Goal: Task Accomplishment & Management: Use online tool/utility

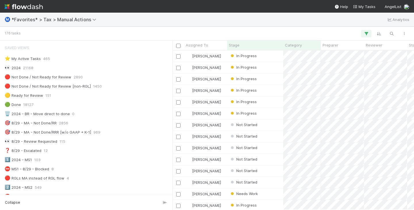
scroll to position [155, 237]
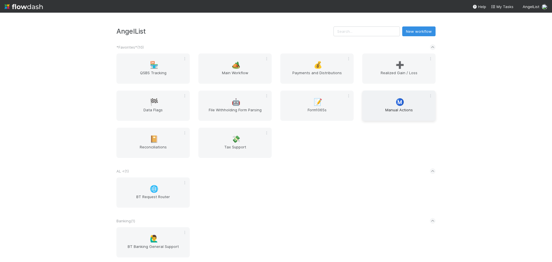
click at [399, 108] on span "Manual Actions" at bounding box center [399, 113] width 69 height 12
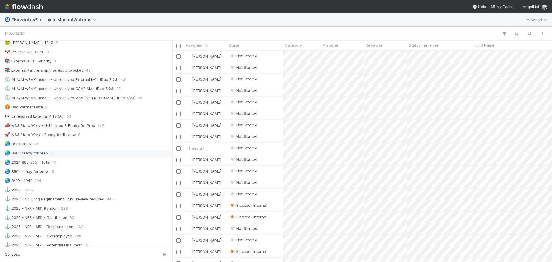
scroll to position [345, 0]
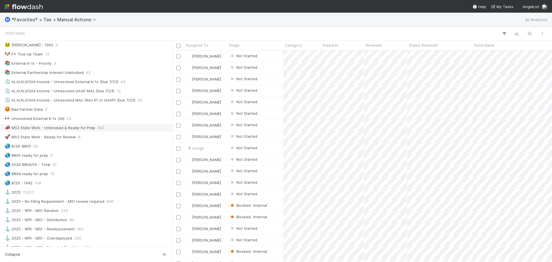
click at [67, 125] on div "📣 MS3 State Work - Unblocked & Ready for Prep" at bounding box center [50, 127] width 91 height 7
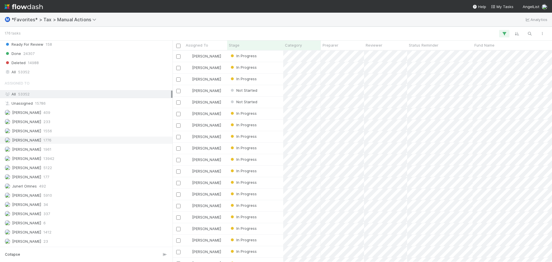
click at [59, 143] on div "[PERSON_NAME] 1776" at bounding box center [88, 140] width 167 height 7
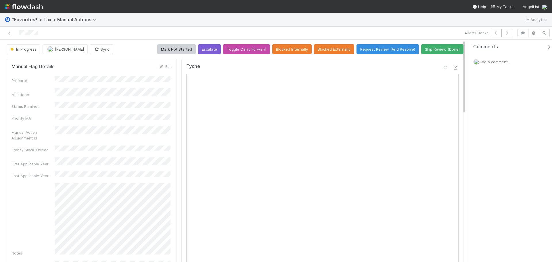
click at [451, 64] on div "Tyche" at bounding box center [322, 69] width 272 height 10
click at [453, 66] on icon at bounding box center [456, 68] width 6 height 4
click at [9, 33] on icon at bounding box center [10, 33] width 6 height 4
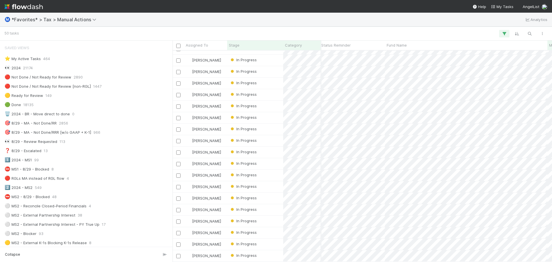
scroll to position [369, 183]
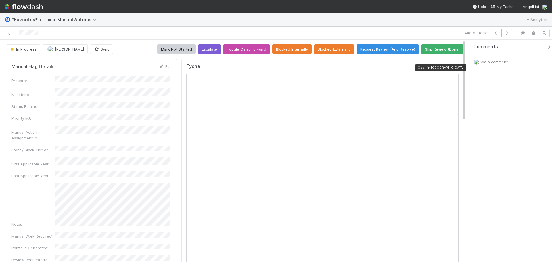
click at [453, 68] on icon at bounding box center [456, 68] width 6 height 4
click at [13, 33] on div at bounding box center [131, 33] width 258 height 8
click at [11, 32] on icon at bounding box center [10, 33] width 6 height 4
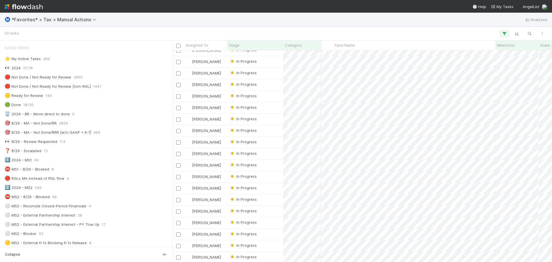
scroll to position [253, 140]
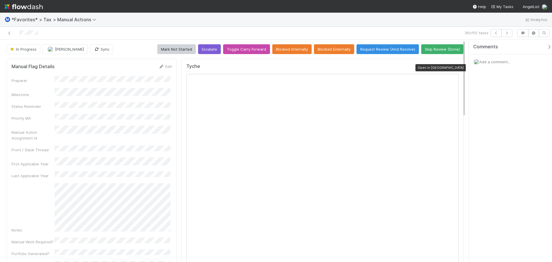
click at [453, 69] on icon at bounding box center [456, 68] width 6 height 4
click at [10, 33] on icon at bounding box center [10, 33] width 6 height 4
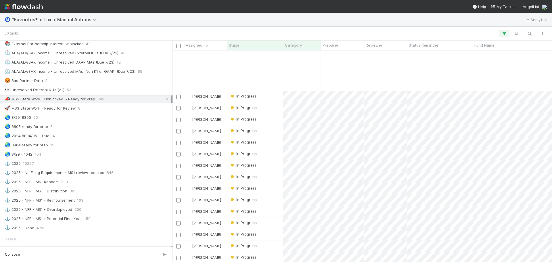
scroll to position [369, 0]
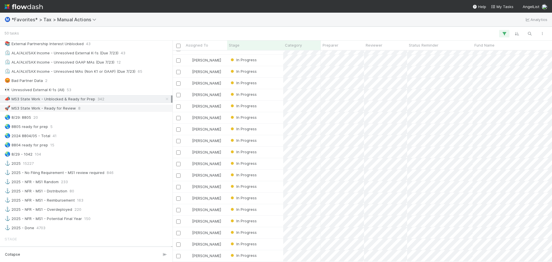
click at [132, 107] on div "🚀 MS3 State Work - Ready for Review 8" at bounding box center [88, 108] width 167 height 7
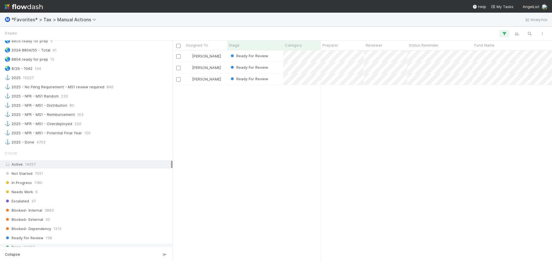
scroll to position [575, 0]
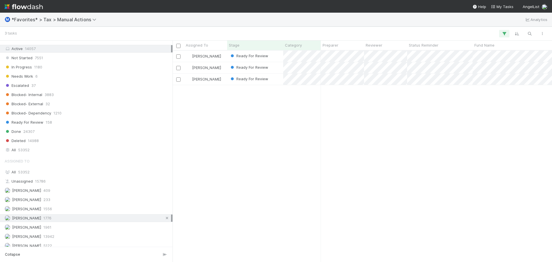
click at [164, 215] on link at bounding box center [167, 218] width 6 height 7
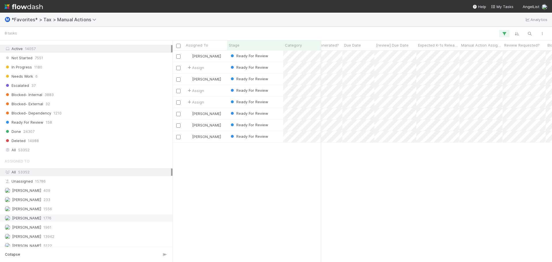
scroll to position [0, 885]
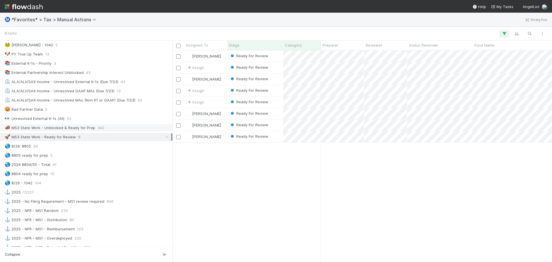
click at [115, 128] on div "📣 MS3 State Work - Unblocked & Ready for Prep 342" at bounding box center [88, 127] width 167 height 7
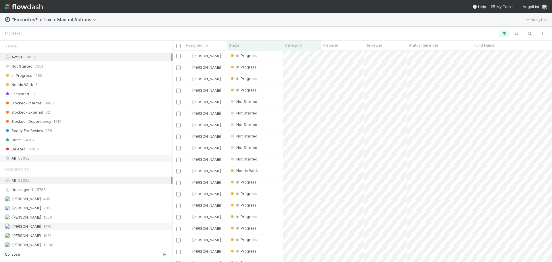
click at [56, 156] on div "All 53352" at bounding box center [88, 158] width 167 height 7
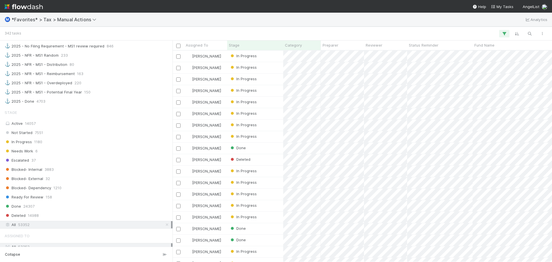
scroll to position [460, 0]
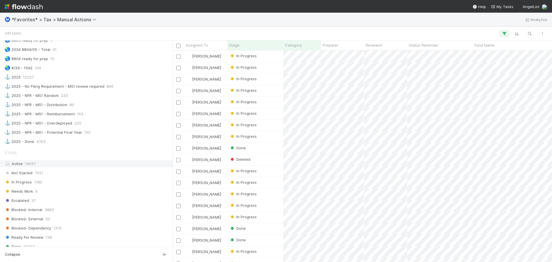
click at [29, 165] on span "14057" at bounding box center [30, 163] width 11 height 5
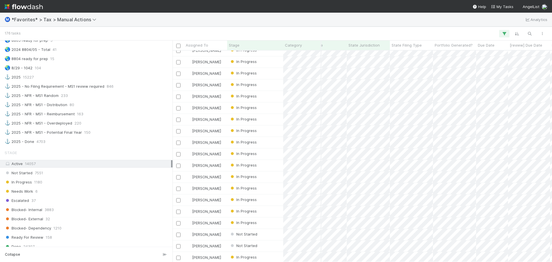
scroll to position [0, 357]
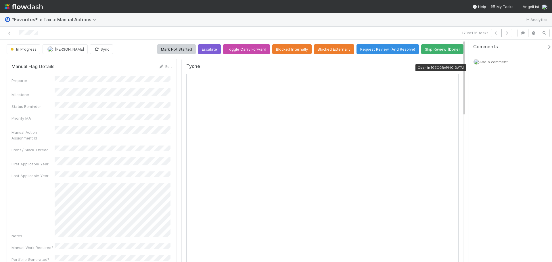
click at [453, 67] on icon at bounding box center [456, 68] width 6 height 4
click at [12, 37] on div at bounding box center [131, 33] width 258 height 8
click at [11, 37] on div at bounding box center [131, 33] width 258 height 8
click at [10, 36] on div at bounding box center [131, 33] width 258 height 8
click at [9, 34] on icon at bounding box center [10, 33] width 6 height 4
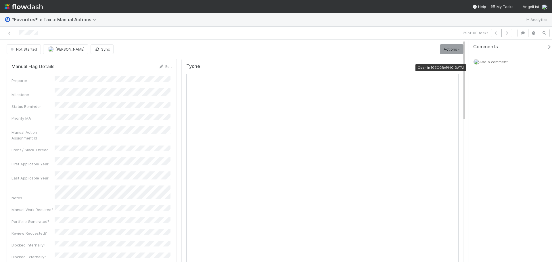
click at [453, 65] on div at bounding box center [456, 68] width 6 height 6
